Goal: Task Accomplishment & Management: Manage account settings

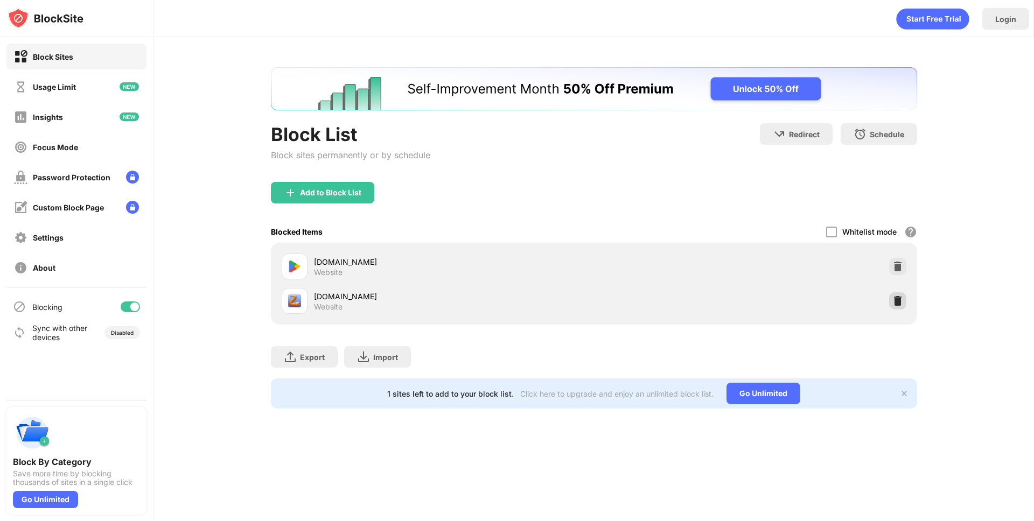
click at [897, 299] on img at bounding box center [898, 301] width 11 height 11
click at [231, 238] on div "Block List Block sites permanently or by schedule Redirect Choose a site to be …" at bounding box center [594, 238] width 881 height 402
click at [897, 304] on img at bounding box center [898, 301] width 11 height 11
click at [894, 302] on img at bounding box center [898, 301] width 11 height 11
